Goal: Find specific page/section: Find specific page/section

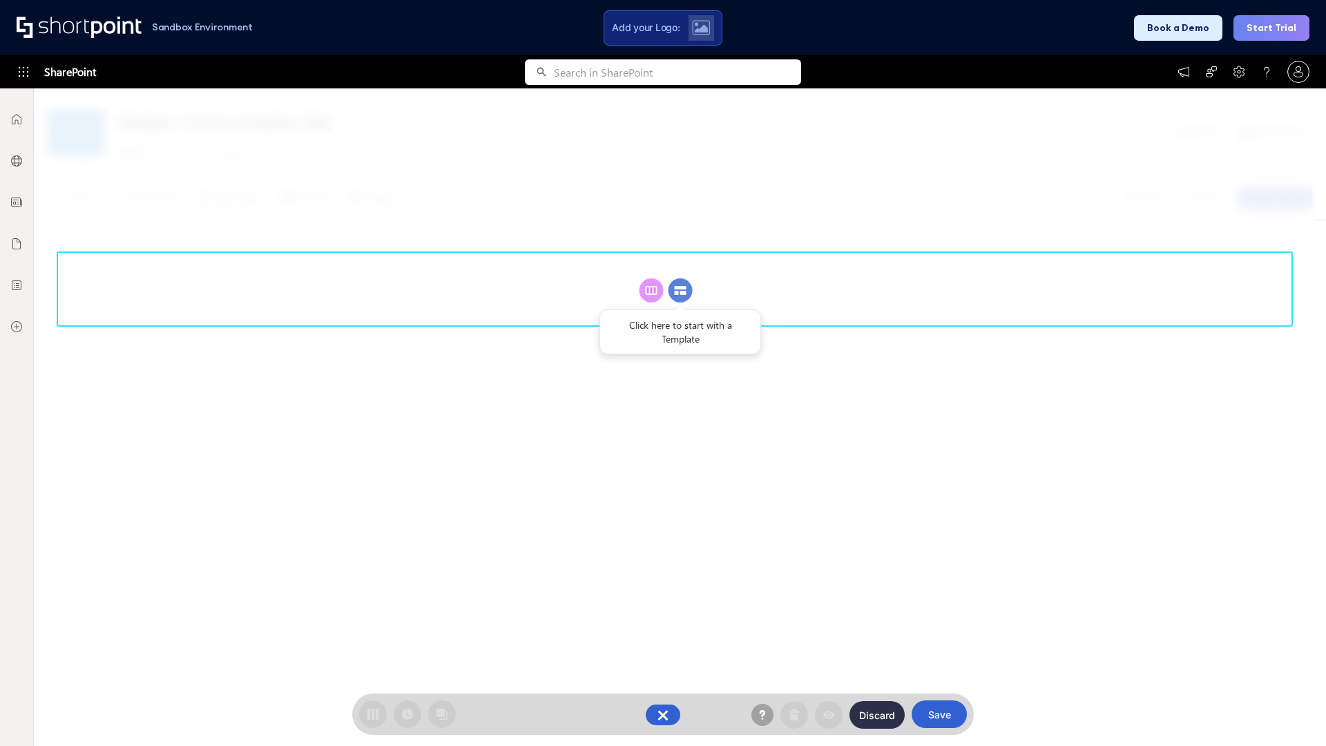
click at [680, 290] on circle at bounding box center [680, 290] width 24 height 24
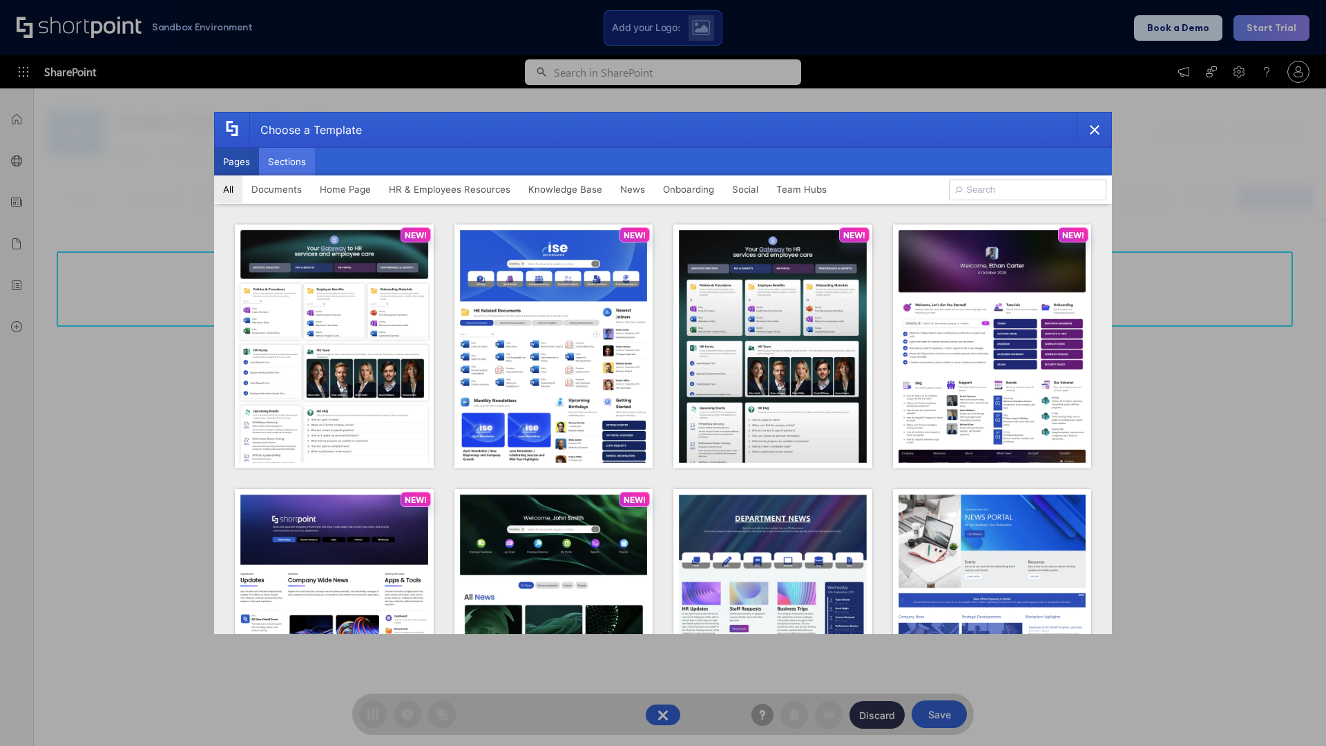
click at [287, 162] on button "Sections" at bounding box center [287, 162] width 56 height 28
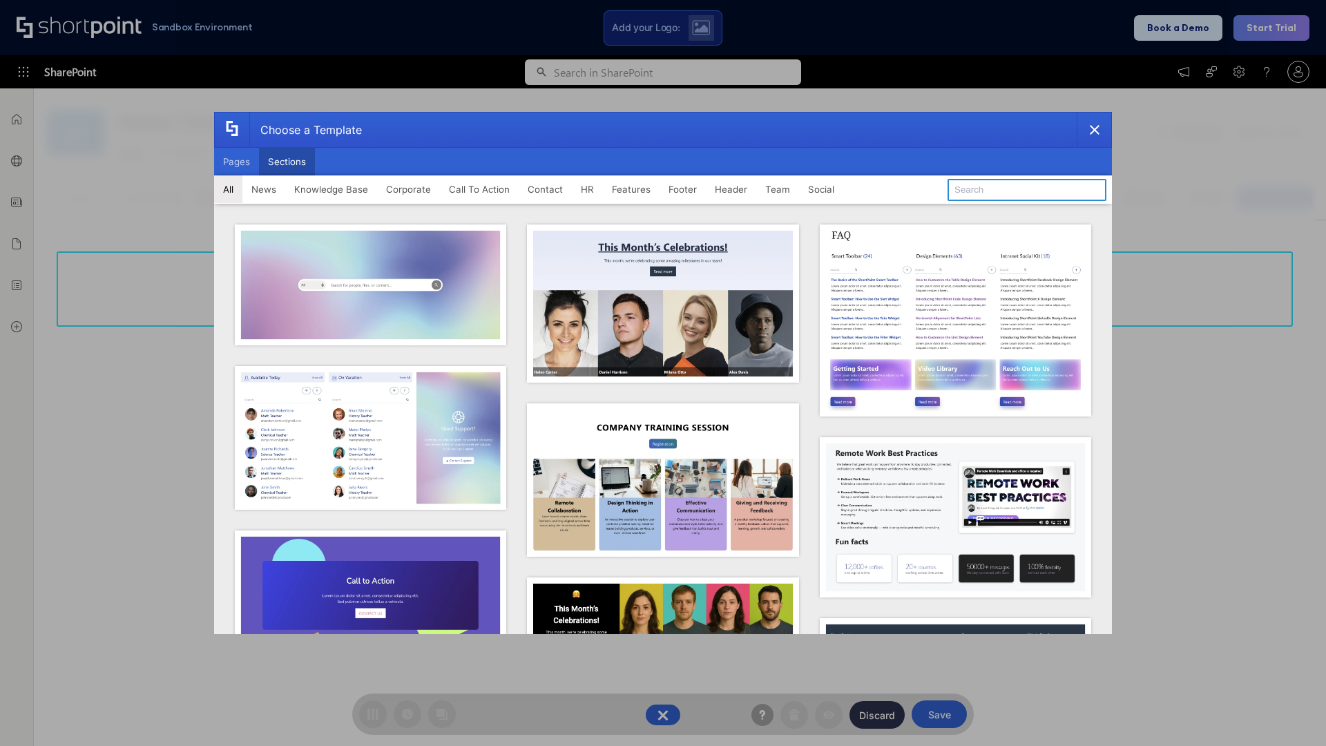
type input "Features Kit 4"
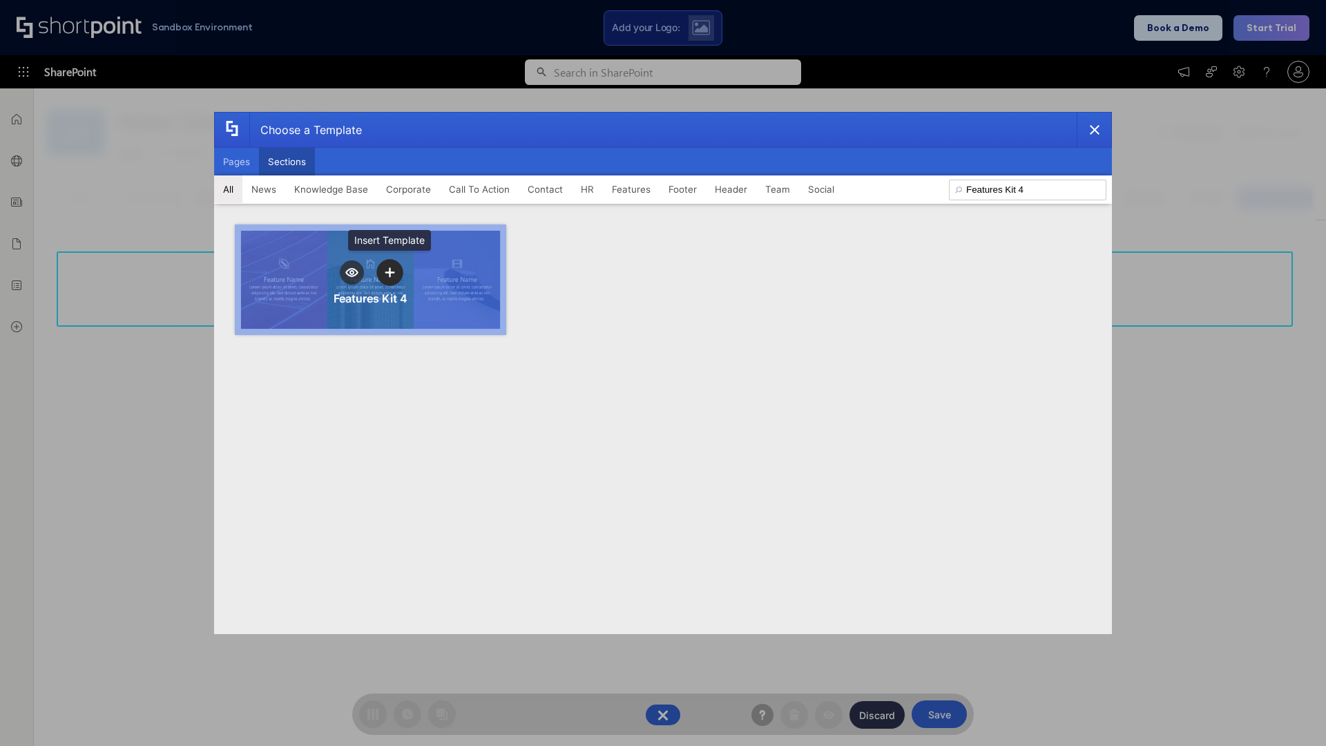
click at [389, 272] on icon "template selector" at bounding box center [390, 273] width 10 height 10
